Goal: Task Accomplishment & Management: Complete application form

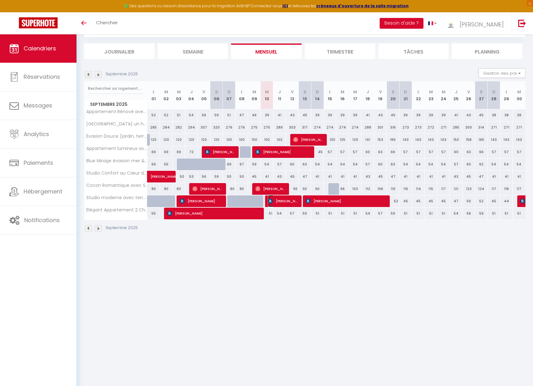
click at [287, 202] on span "[PERSON_NAME]" at bounding box center [283, 201] width 30 height 12
select select "OK"
select select "KO"
select select "0"
select select "1"
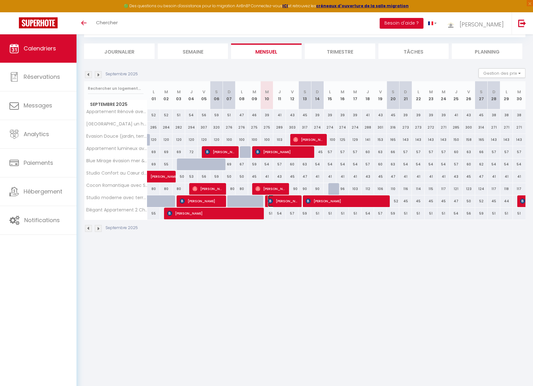
select select "1"
select select
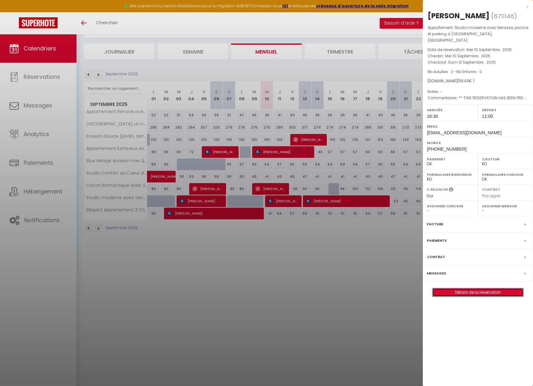
click at [486, 288] on link "Détails de la réservation" at bounding box center [478, 292] width 91 height 8
select select
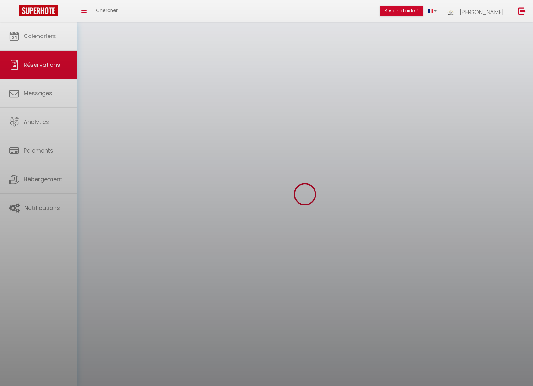
select select
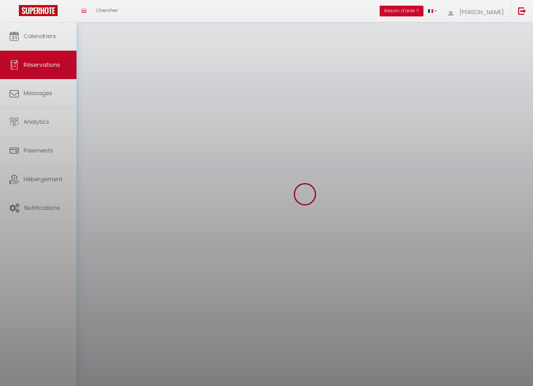
select select
checkbox input "false"
select select
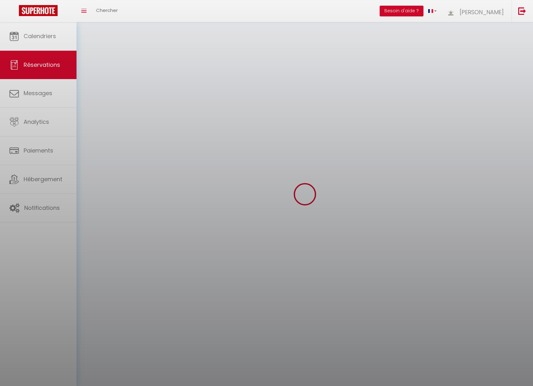
select select
checkbox input "false"
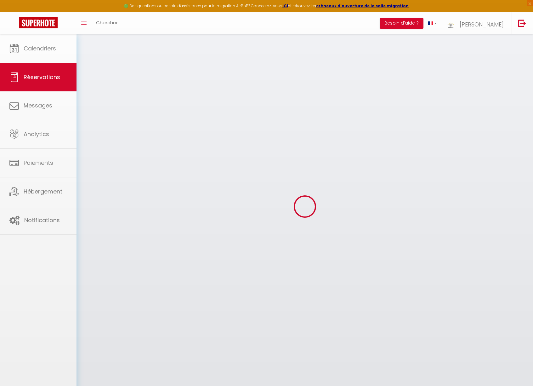
select select
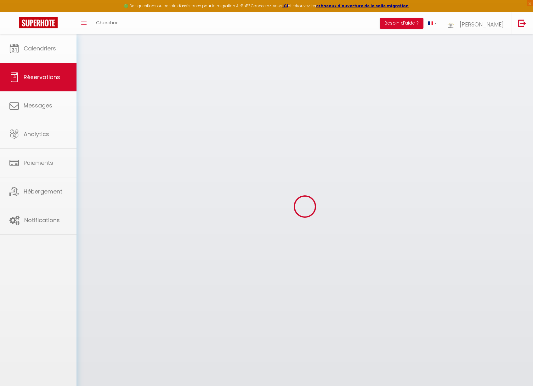
select select
checkbox input "false"
select select
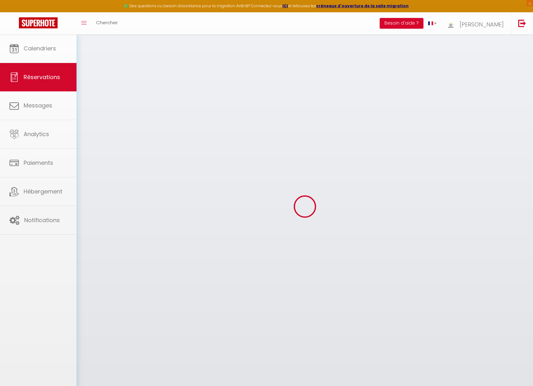
select select
checkbox input "false"
select select
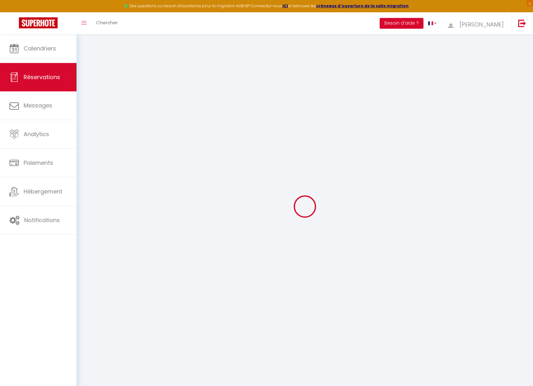
type input "[PERSON_NAME]"
type input "Bajard"
type input "[EMAIL_ADDRESS][DOMAIN_NAME]"
type input "[PHONE_NUMBER]"
type input "0669406156"
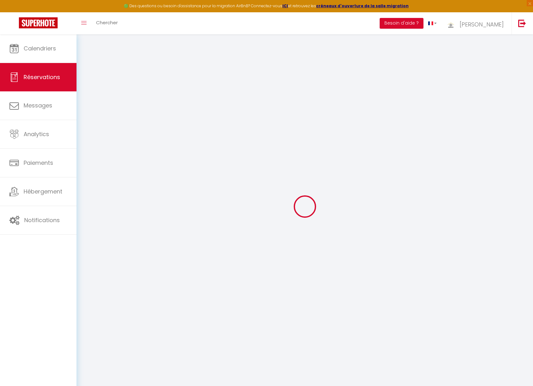
type input "."
select select "FR"
type input "20.3"
type input "2.39"
select select "59820"
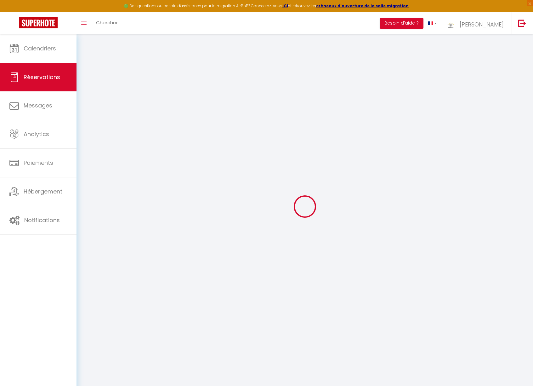
select select "1"
select select
type input "2"
select select "12"
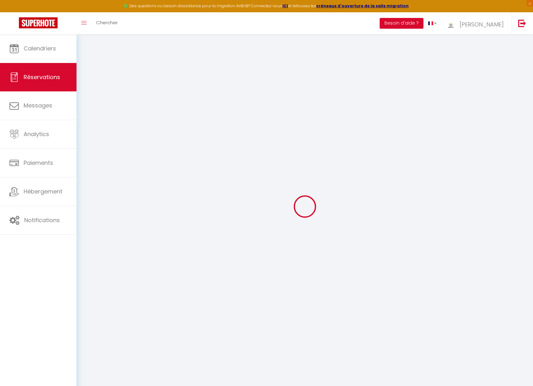
select select
type input "99.43"
checkbox input "false"
type input "0"
select select "2"
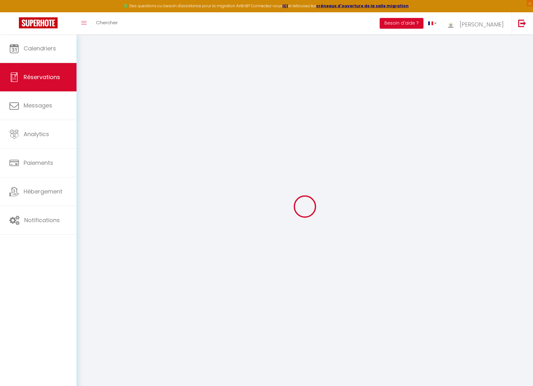
type input "18"
type input "0"
select select
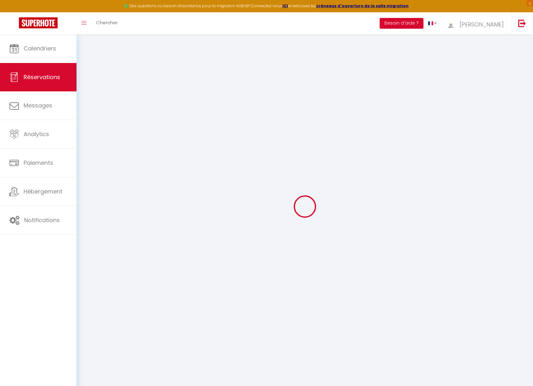
select select "14"
checkbox input "false"
select select
checkbox input "false"
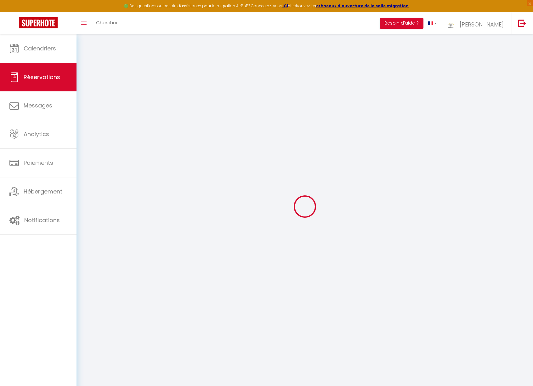
select select
checkbox input "false"
select select
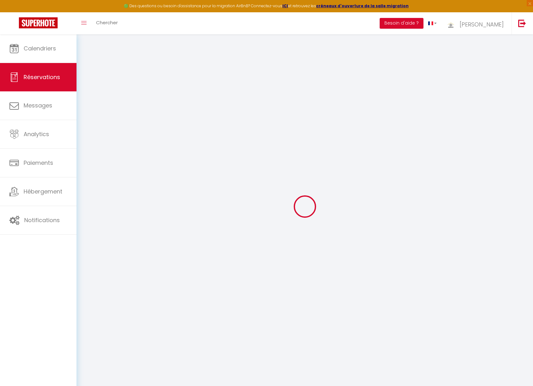
checkbox input "false"
type textarea "** THIS RESERVATION HAS BEEN PRE-PAID ** BOOKING NOTE : Payment charge is EUR 2…"
type input "20"
select select
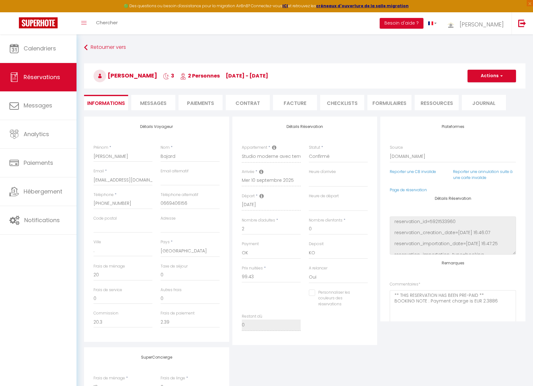
checkbox input "false"
select select "16:30"
select select "11:00"
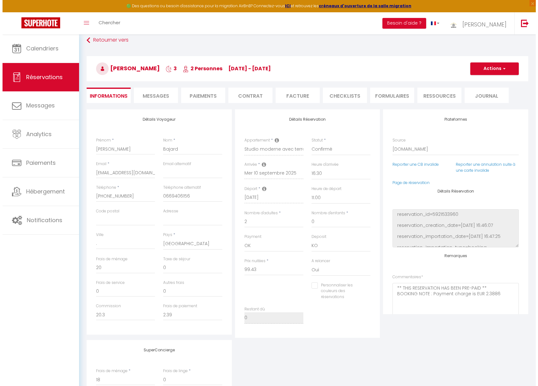
scroll to position [9, 0]
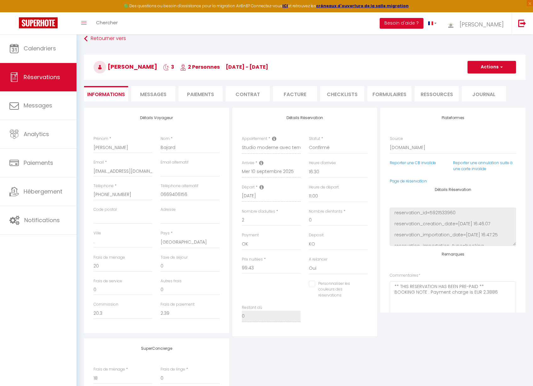
click at [428, 93] on li "Ressources" at bounding box center [437, 93] width 44 height 15
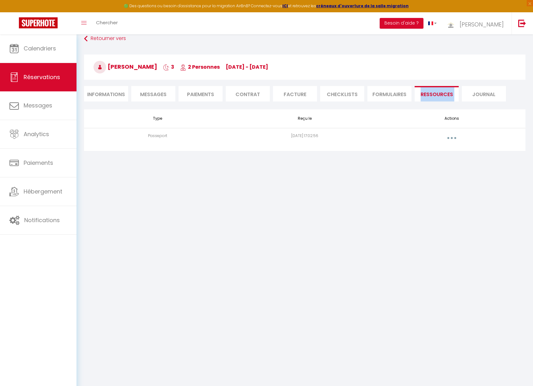
click at [453, 138] on button "button" at bounding box center [452, 138] width 18 height 10
click at [437, 151] on link "Voir le document" at bounding box center [435, 152] width 47 height 11
click at [0, 0] on div "Voir le document × Voir le document original" at bounding box center [0, 0] width 0 height 0
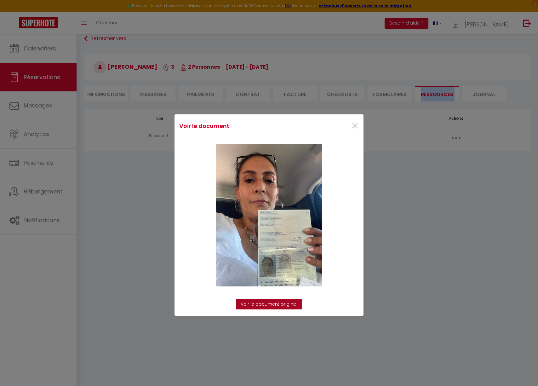
click at [267, 303] on link "Voir le document original" at bounding box center [269, 304] width 66 height 11
